Goal: Task Accomplishment & Management: Complete application form

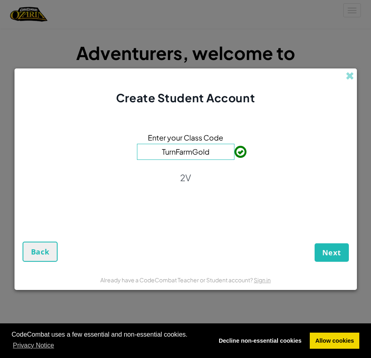
drag, startPoint x: 316, startPoint y: 241, endPoint x: 320, endPoint y: 250, distance: 10.1
click at [320, 248] on div "Next Back" at bounding box center [186, 243] width 326 height 38
click at [335, 255] on span "Next" at bounding box center [331, 253] width 19 height 10
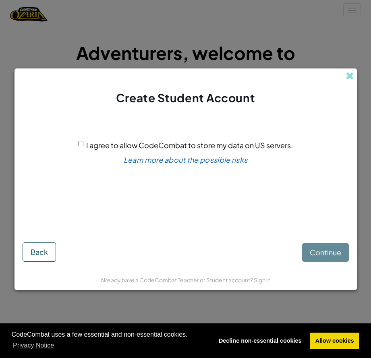
drag, startPoint x: 83, startPoint y: 141, endPoint x: 83, endPoint y: 146, distance: 4.4
click at [84, 144] on div "I agree to allow CodeCombat to store my data on US servers." at bounding box center [185, 145] width 215 height 12
click at [83, 146] on input "I agree to allow CodeCombat to store my data on US servers." at bounding box center [80, 143] width 5 height 5
checkbox input "true"
click at [307, 251] on button "Continue" at bounding box center [325, 252] width 47 height 19
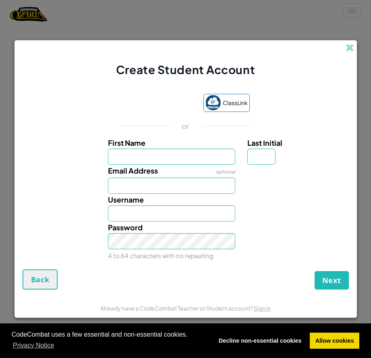
type input "OliverE123456"
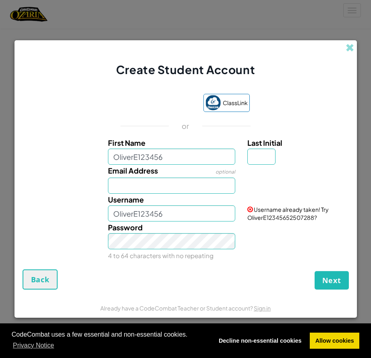
click at [255, 209] on span "Username already taken! Try OliverE12345652507288?" at bounding box center [287, 213] width 81 height 15
click at [248, 209] on span at bounding box center [250, 210] width 6 height 6
click at [249, 209] on span at bounding box center [250, 210] width 6 height 6
click at [249, 210] on span at bounding box center [250, 210] width 6 height 6
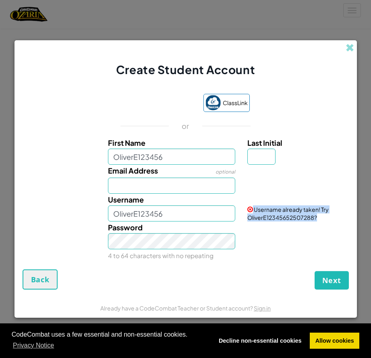
click at [249, 210] on span at bounding box center [250, 210] width 6 height 6
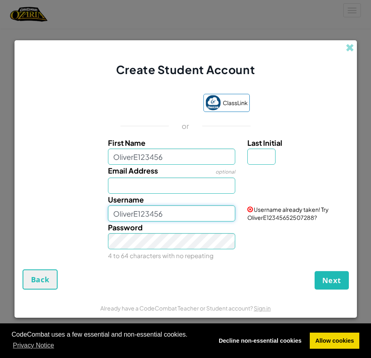
drag, startPoint x: 161, startPoint y: 218, endPoint x: 158, endPoint y: 223, distance: 5.2
click at [158, 223] on div "First Name OliverE123456 Last Initial Email Address optional Username OliverE12…" at bounding box center [186, 199] width 322 height 124
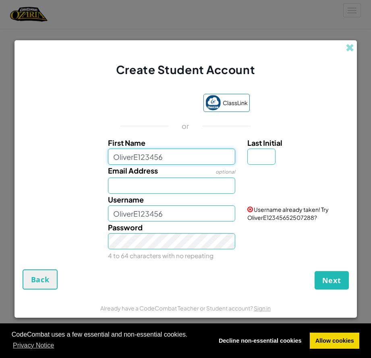
click at [190, 157] on input "OliverE123456" at bounding box center [171, 157] width 127 height 16
click at [157, 196] on div "Username OliverE123456" at bounding box center [171, 208] width 139 height 28
click at [130, 238] on div "Password 4 to 64 characters with no repeating" at bounding box center [171, 241] width 139 height 40
click at [178, 196] on div "Username OliverE123456" at bounding box center [171, 208] width 139 height 28
click at [325, 276] on span "Next" at bounding box center [331, 280] width 19 height 10
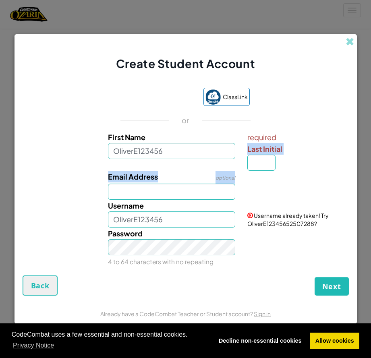
click at [256, 169] on div "First Name OliverE123456 required Last Initial Email Address optional Username …" at bounding box center [186, 199] width 322 height 136
click at [262, 166] on input "Last Initial" at bounding box center [261, 163] width 28 height 16
type input "E"
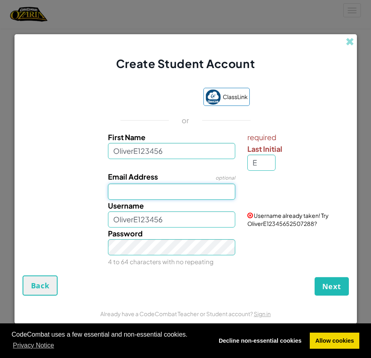
type input "[PERSON_NAME][EMAIL_ADDRESS][PERSON_NAME][DOMAIN_NAME]"
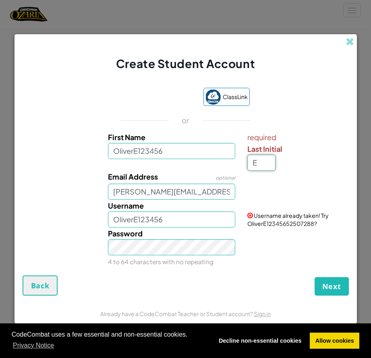
type input "OliverE123456E"
click at [330, 188] on link "Sign in" at bounding box center [331, 186] width 17 height 7
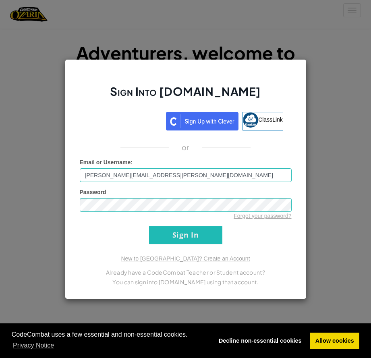
click at [248, 234] on form "Email or Username : [PERSON_NAME][EMAIL_ADDRESS][PERSON_NAME][DOMAIN_NAME] Pass…" at bounding box center [186, 201] width 212 height 86
click at [205, 241] on input "Sign In" at bounding box center [185, 235] width 73 height 18
